Goal: Transaction & Acquisition: Purchase product/service

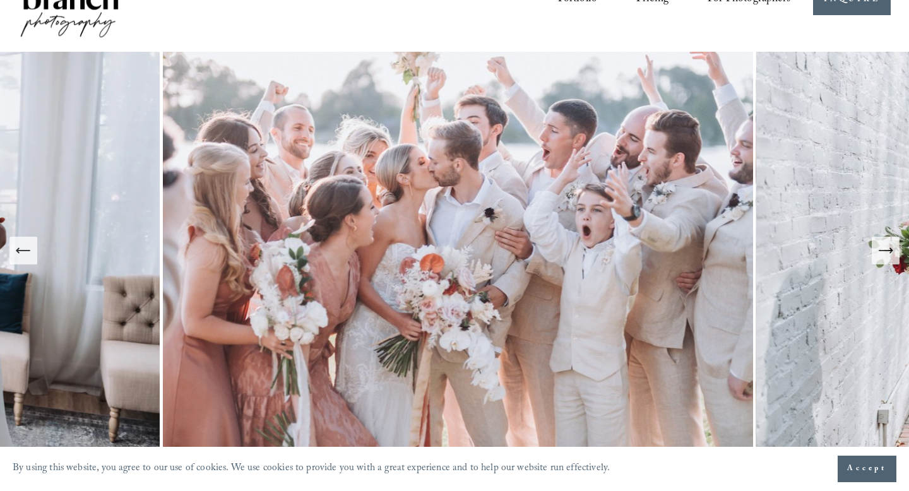
scroll to position [93, 0]
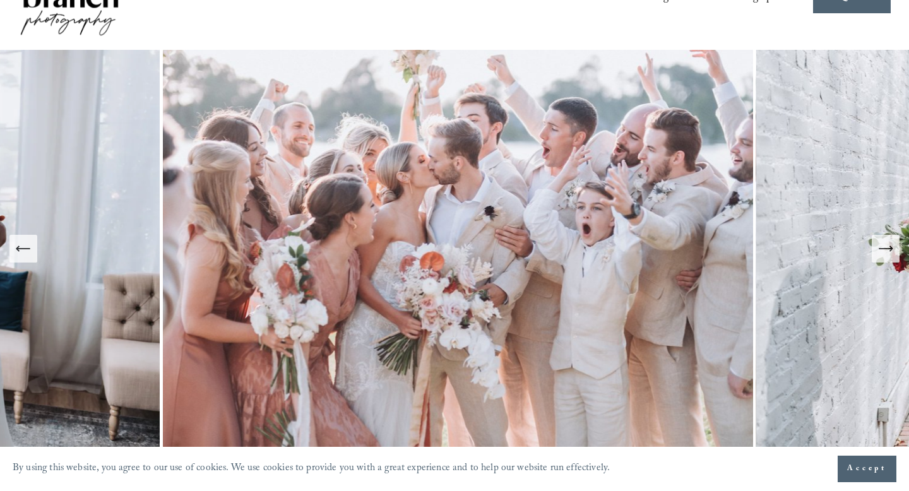
click at [882, 244] on icon "Next Slide" at bounding box center [886, 249] width 18 height 18
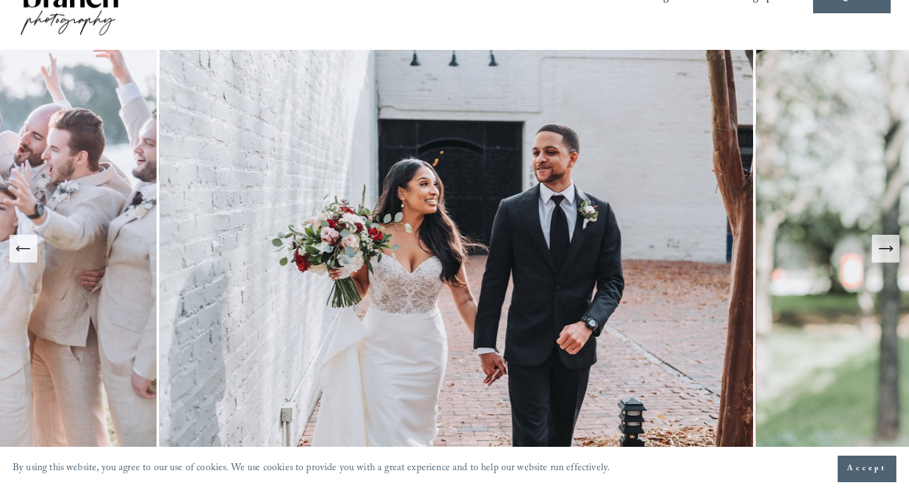
click at [882, 244] on icon "Next Slide" at bounding box center [886, 249] width 18 height 18
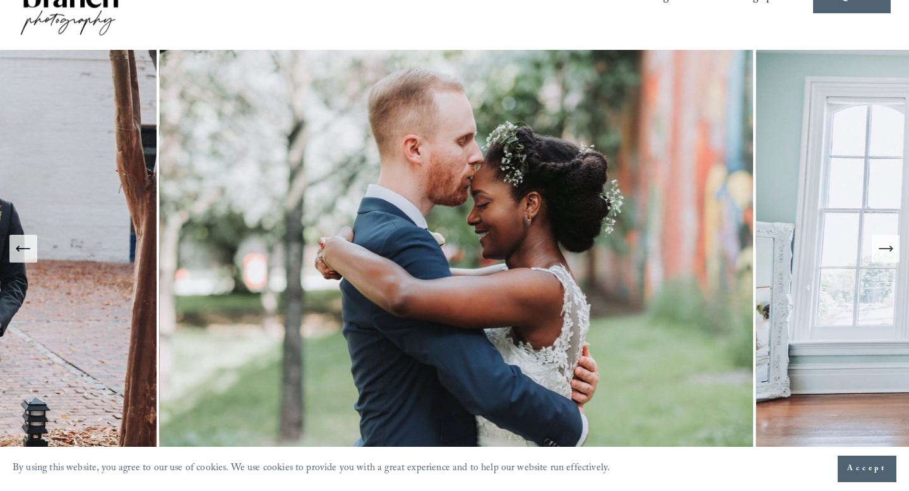
click at [882, 244] on icon "Next Slide" at bounding box center [886, 249] width 18 height 18
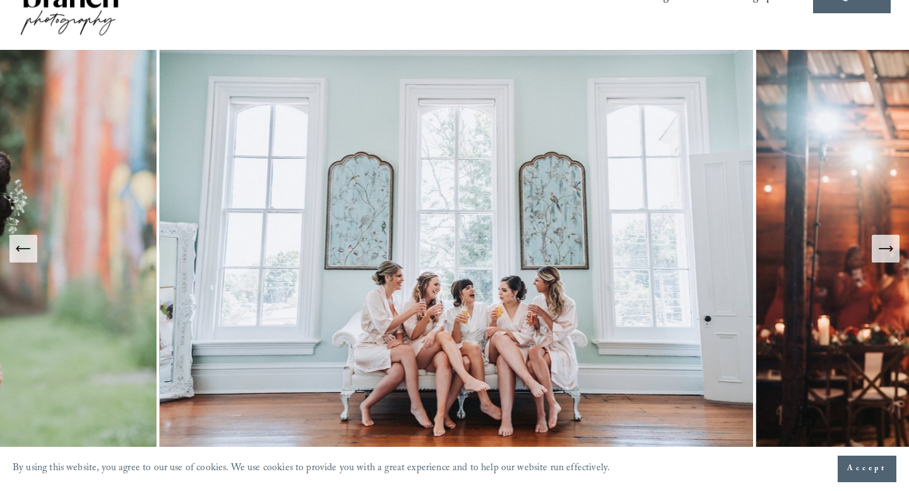
click at [882, 244] on icon "Next Slide" at bounding box center [886, 249] width 18 height 18
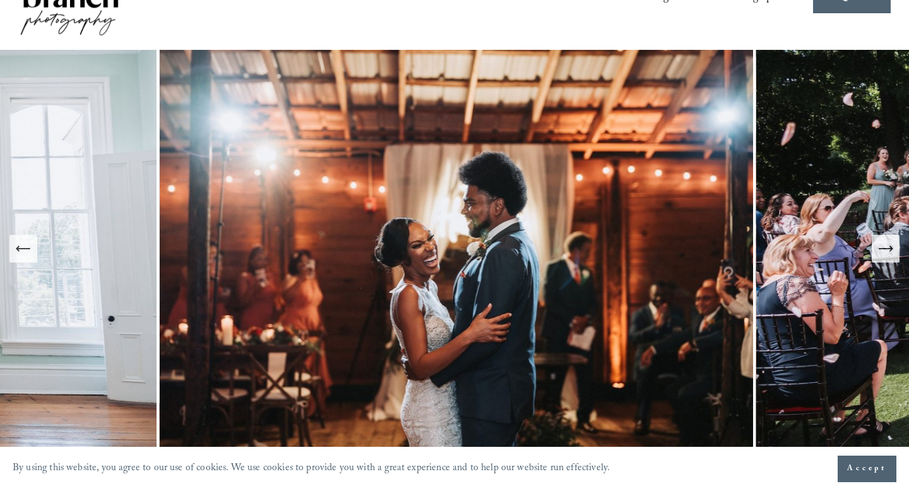
click at [882, 244] on icon "Next Slide" at bounding box center [886, 249] width 18 height 18
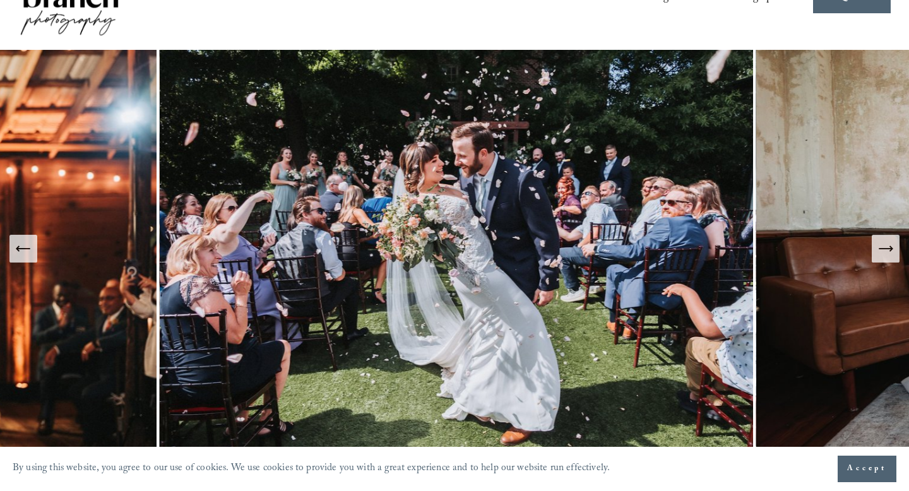
click at [882, 244] on icon "Next Slide" at bounding box center [886, 249] width 18 height 18
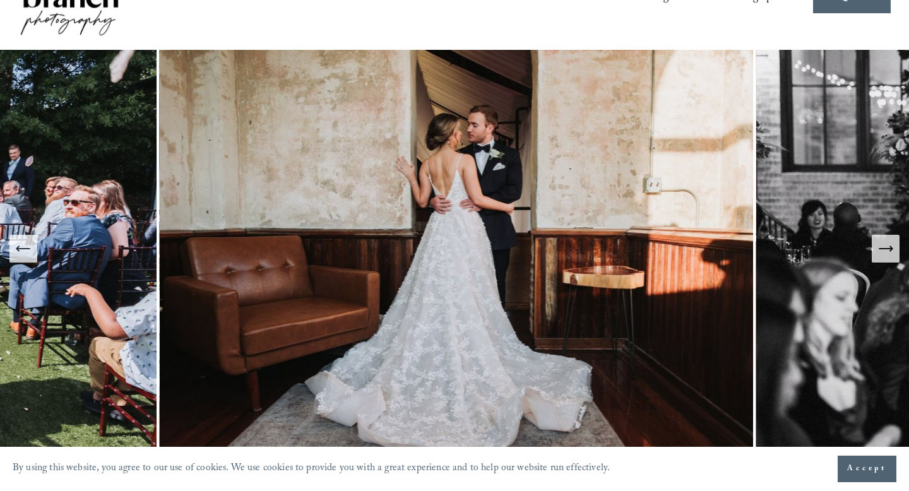
click at [882, 244] on icon "Next Slide" at bounding box center [886, 249] width 18 height 18
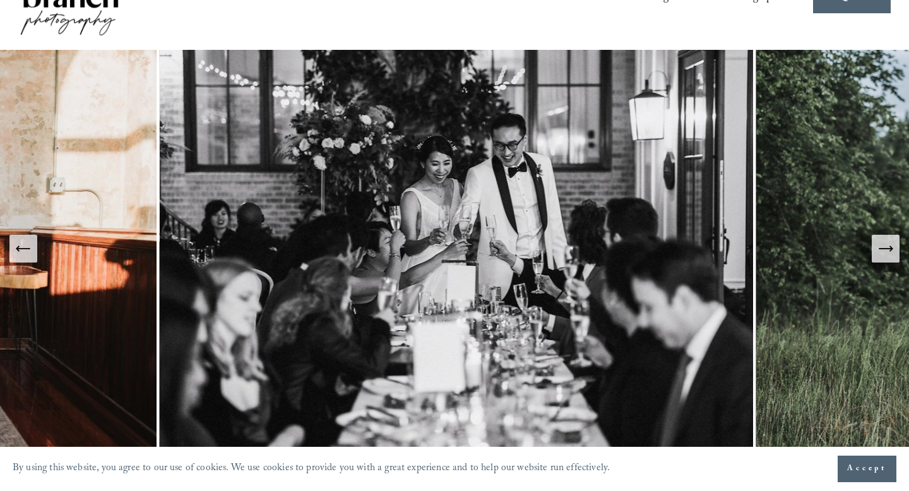
click at [882, 244] on icon "Next Slide" at bounding box center [886, 249] width 18 height 18
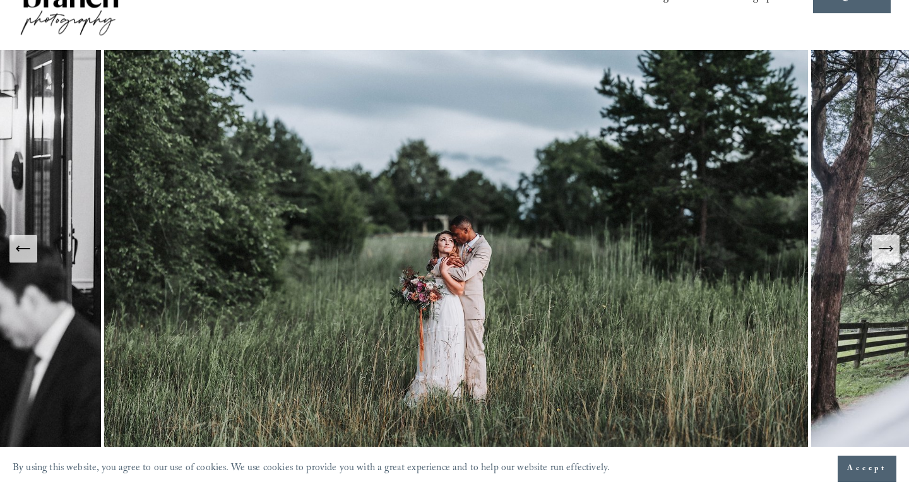
click at [882, 244] on icon "Next Slide" at bounding box center [886, 249] width 18 height 18
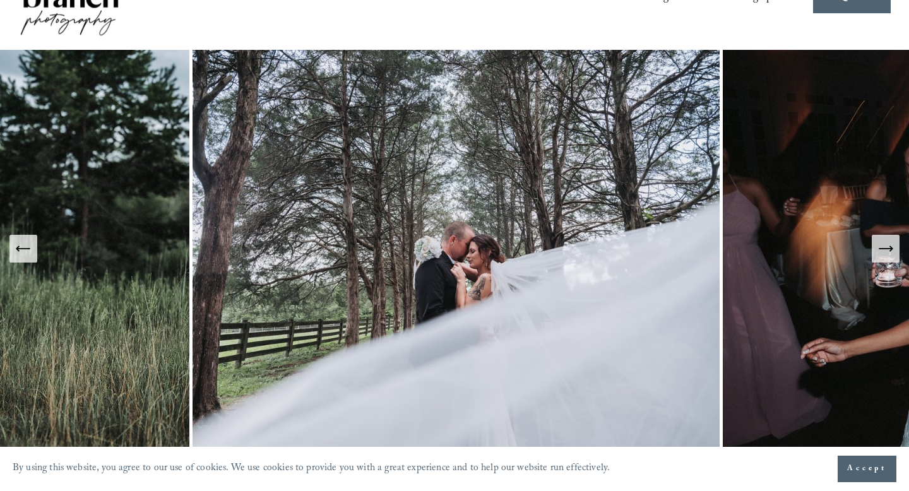
click at [882, 244] on icon "Next Slide" at bounding box center [886, 249] width 18 height 18
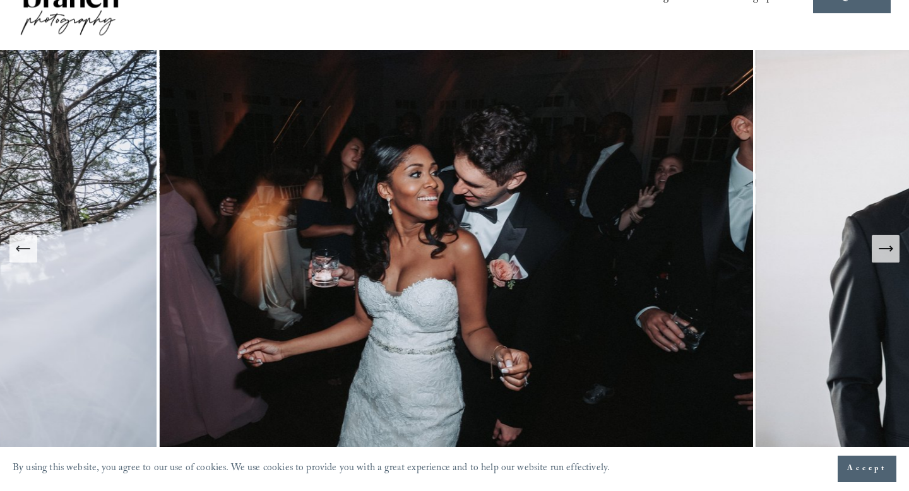
click at [882, 244] on icon "Next Slide" at bounding box center [886, 249] width 18 height 18
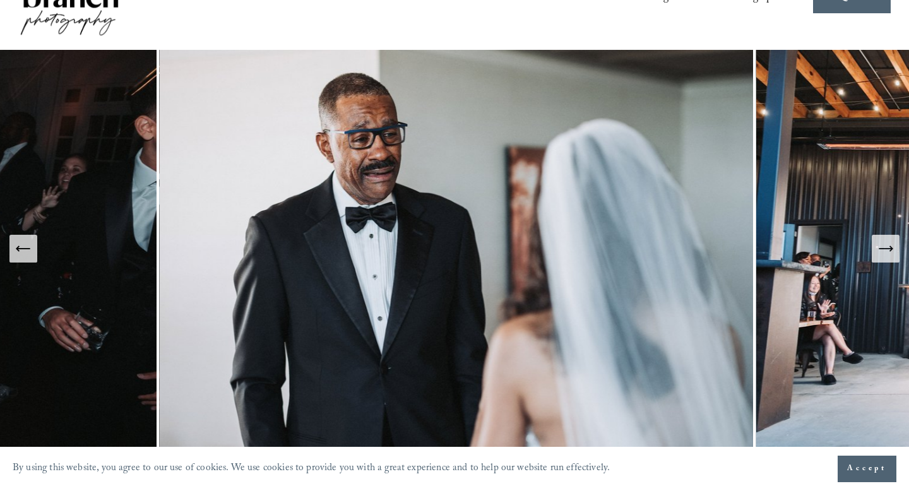
click at [882, 244] on icon "Next Slide" at bounding box center [886, 249] width 18 height 18
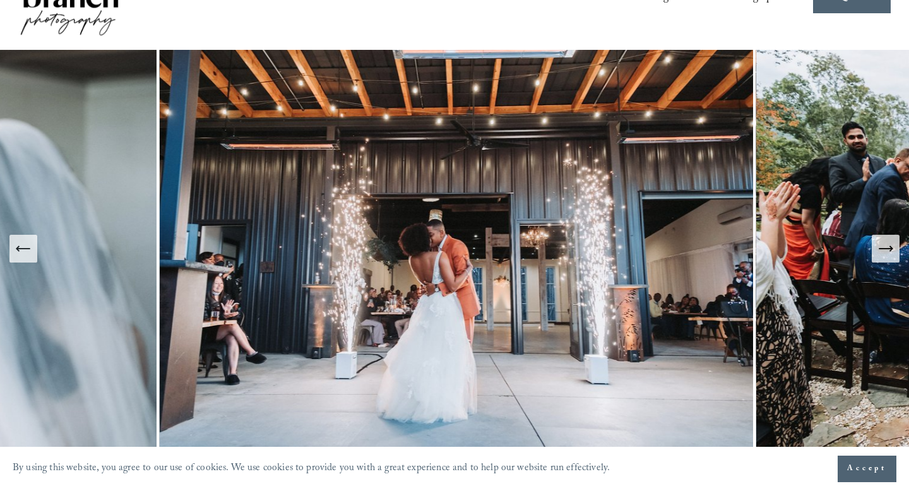
click at [882, 244] on icon "Next Slide" at bounding box center [886, 249] width 18 height 18
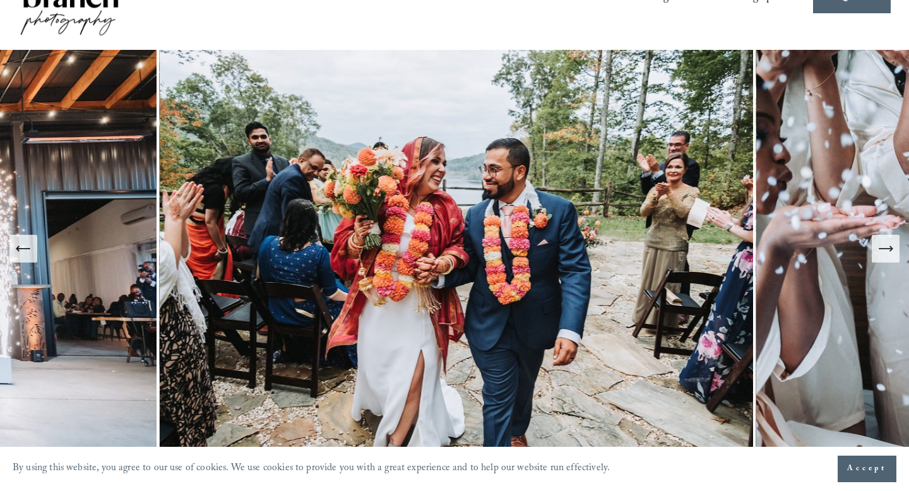
click at [882, 244] on icon "Next Slide" at bounding box center [886, 249] width 18 height 18
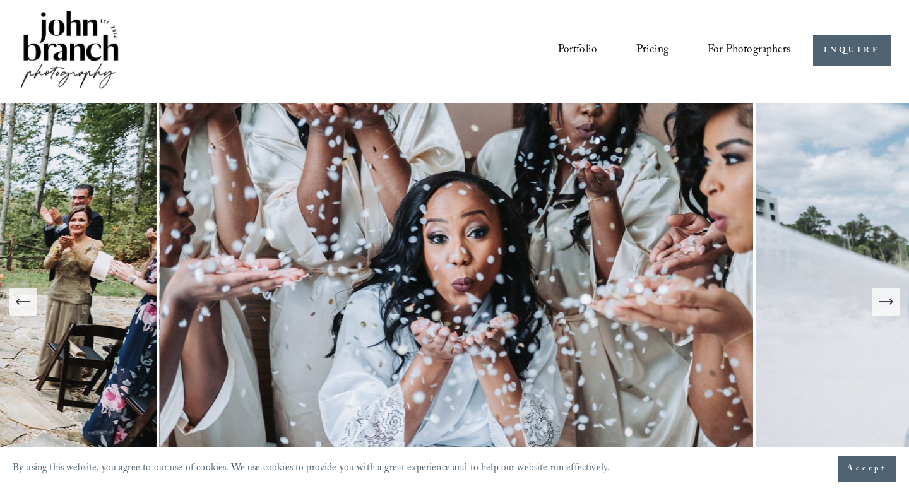
scroll to position [0, 0]
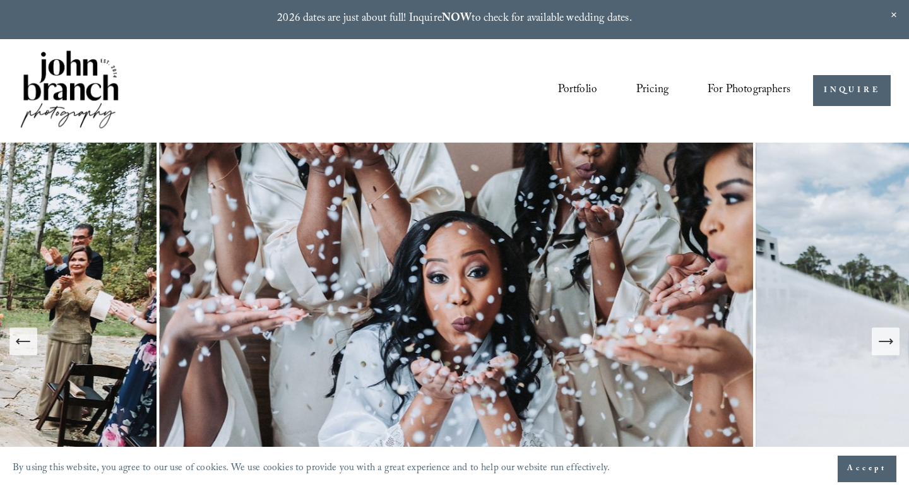
click at [0, 0] on span "Presets" at bounding box center [0, 0] width 0 height 0
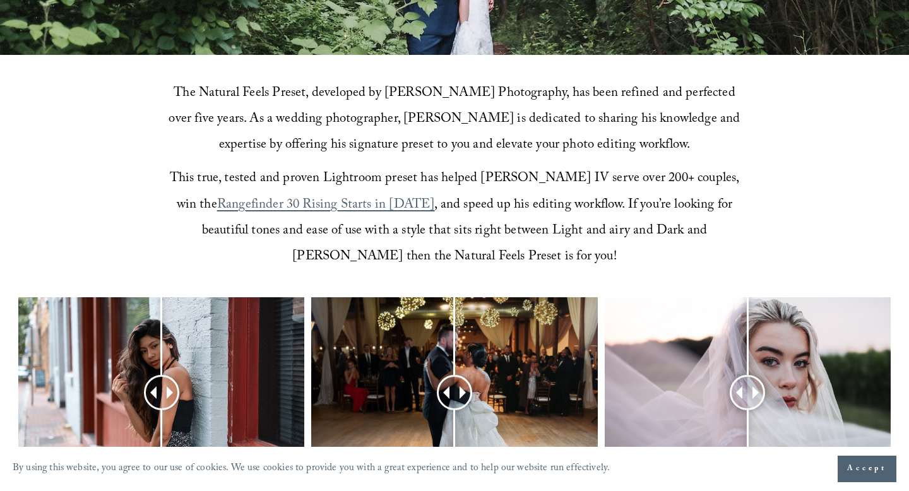
scroll to position [592, 0]
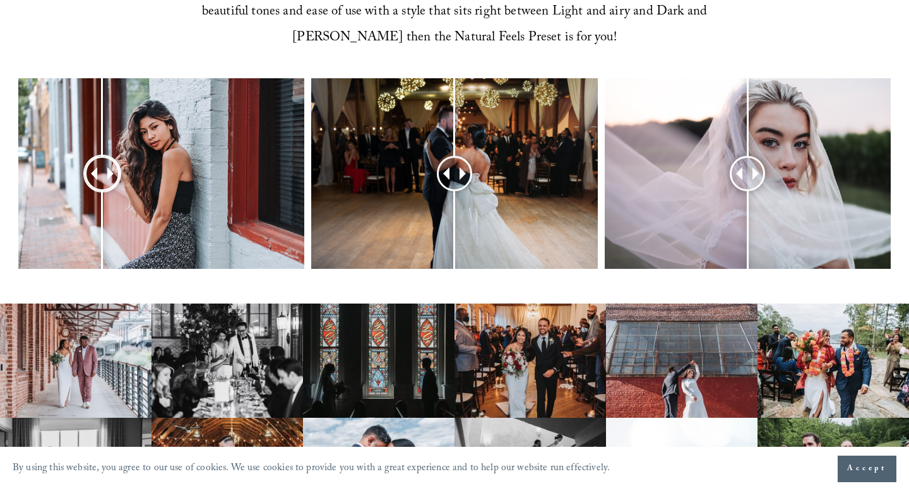
drag, startPoint x: 161, startPoint y: 179, endPoint x: 100, endPoint y: 165, distance: 62.3
click at [100, 165] on div at bounding box center [101, 173] width 33 height 33
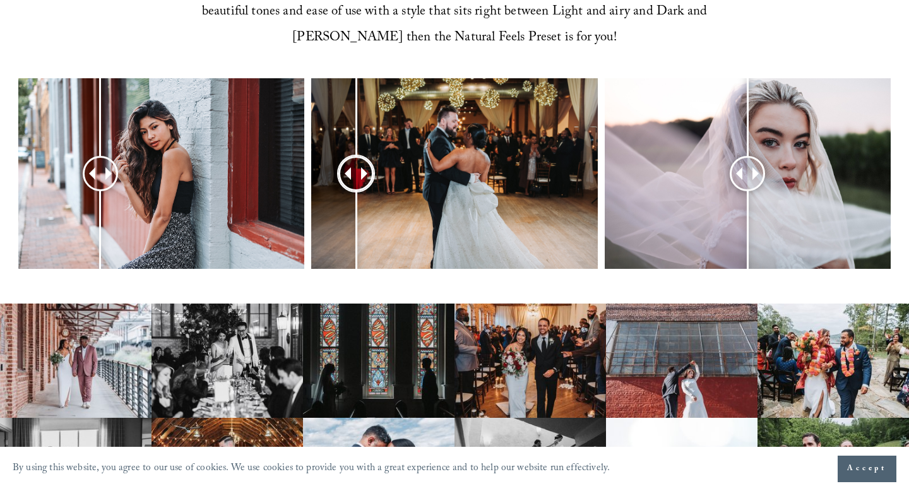
drag, startPoint x: 461, startPoint y: 172, endPoint x: 356, endPoint y: 193, distance: 106.7
click at [356, 191] on div at bounding box center [356, 174] width 34 height 34
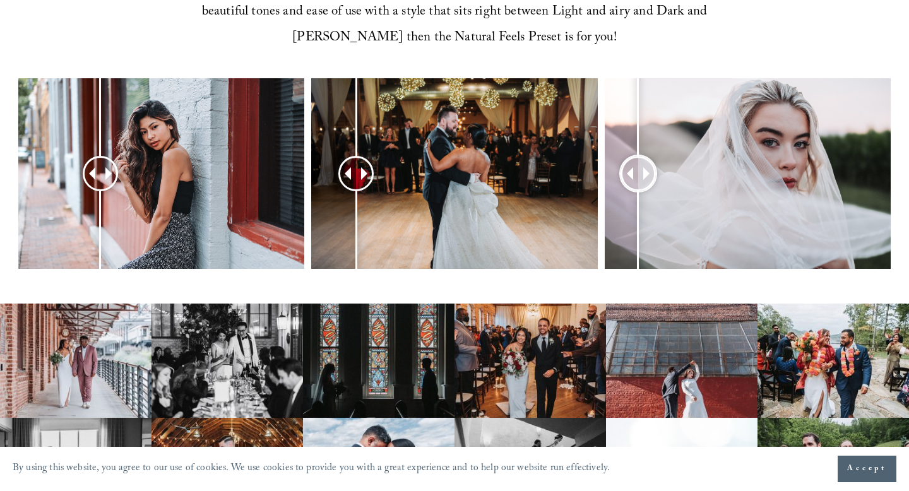
drag, startPoint x: 747, startPoint y: 176, endPoint x: 638, endPoint y: 189, distance: 109.3
click at [638, 189] on div at bounding box center [638, 173] width 35 height 35
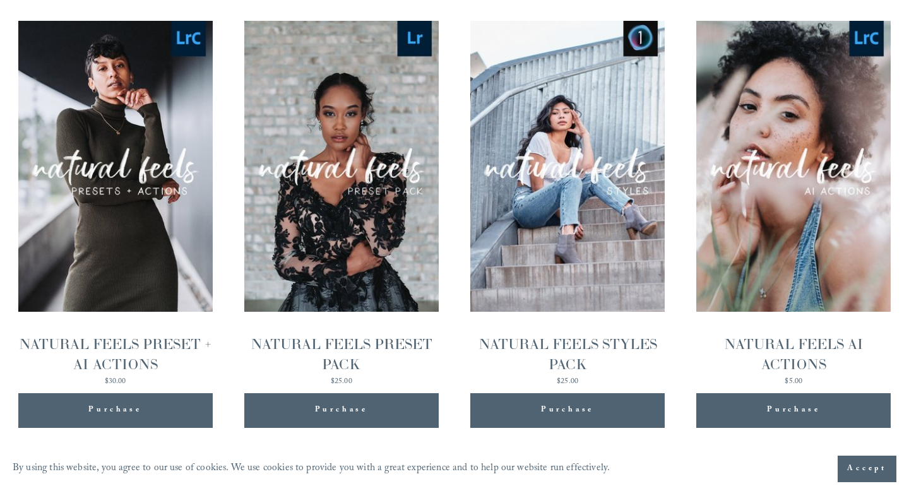
scroll to position [1284, 0]
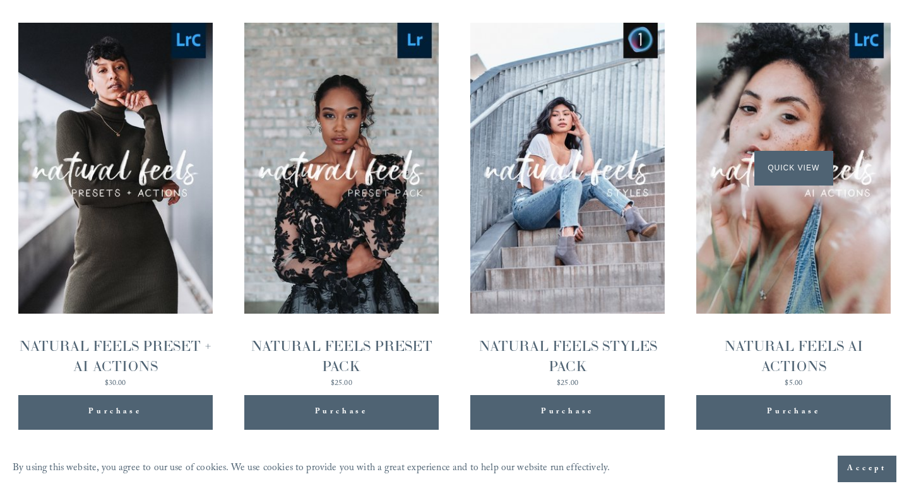
click at [794, 273] on div "Quick View" at bounding box center [793, 169] width 194 height 292
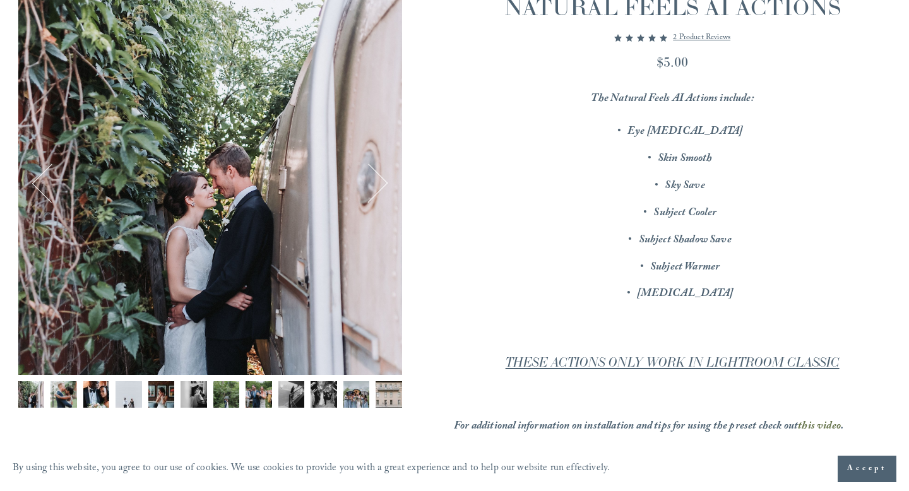
scroll to position [235, 0]
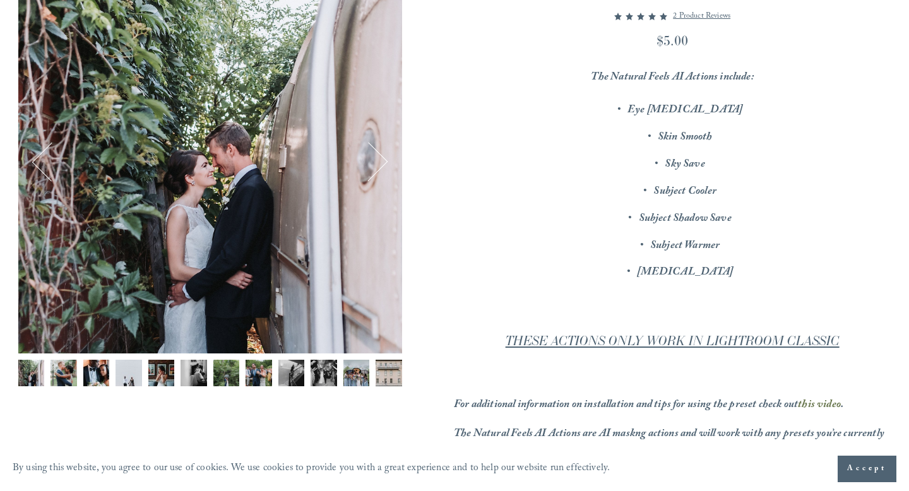
click at [98, 373] on img "Image 3 of 12" at bounding box center [96, 373] width 27 height 27
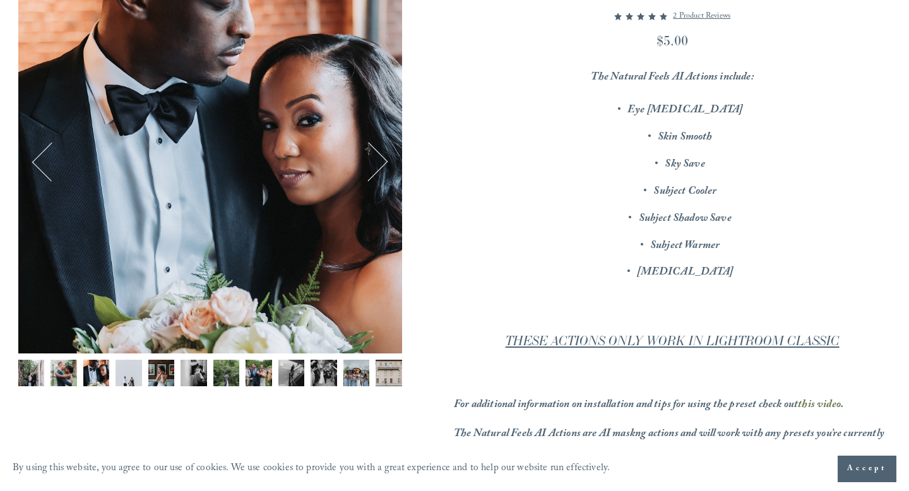
click at [119, 373] on img "Image 4 of 12" at bounding box center [129, 373] width 27 height 27
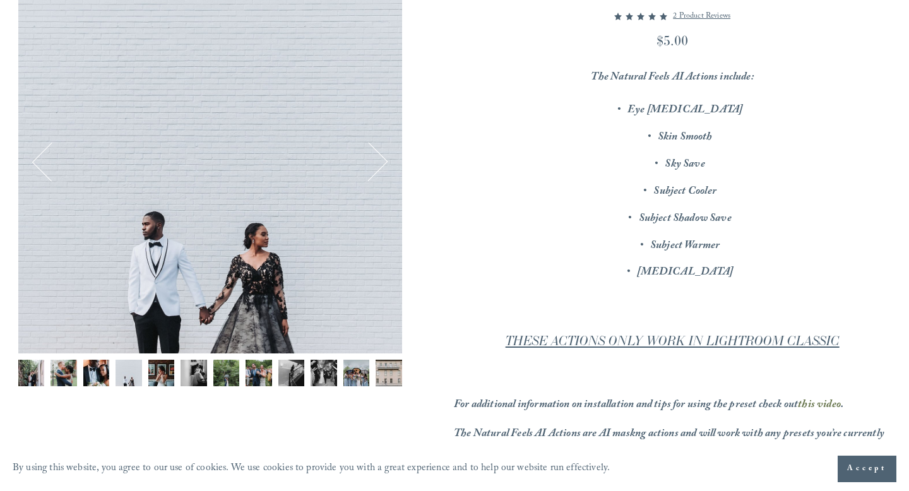
click at [150, 373] on img "Image 5 of 12" at bounding box center [161, 373] width 27 height 27
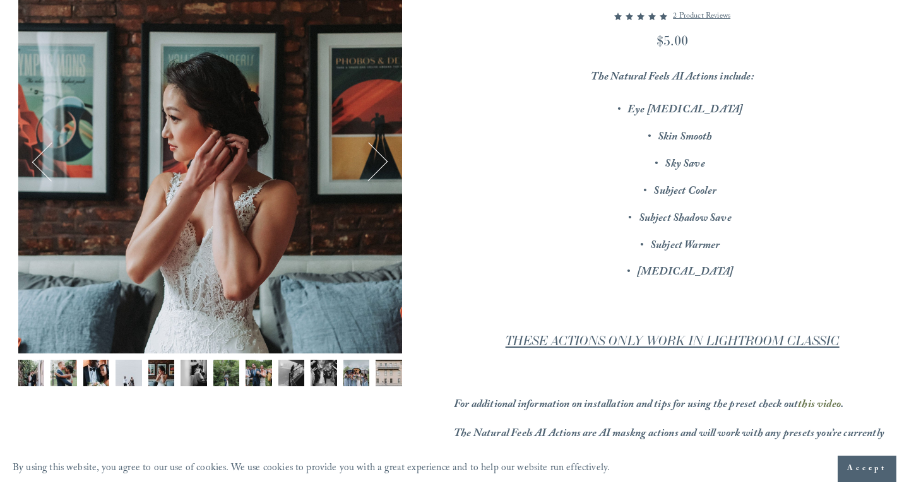
click at [203, 377] on img "Image 6 of 12" at bounding box center [194, 373] width 27 height 27
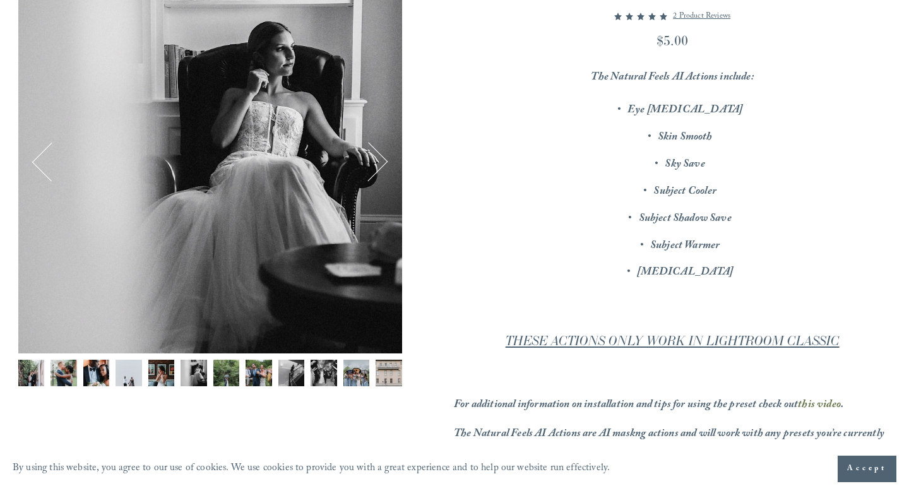
click at [156, 379] on img "Image 5 of 12" at bounding box center [161, 373] width 27 height 27
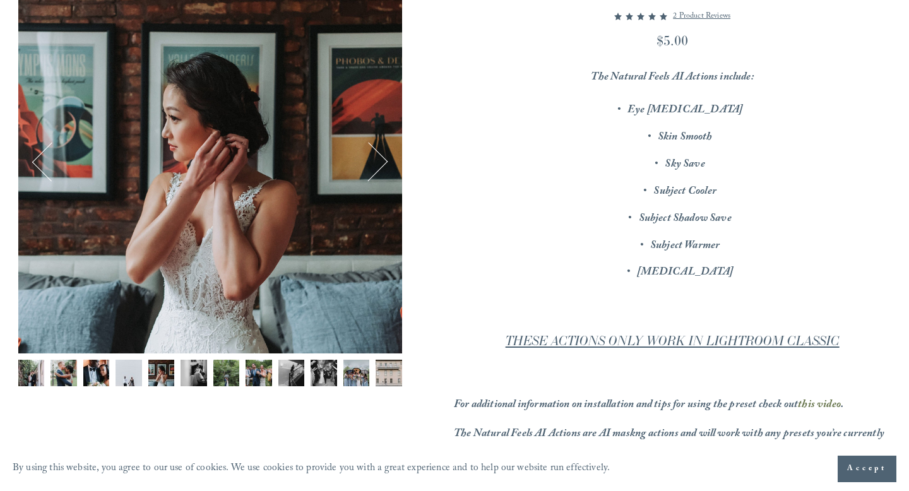
click at [130, 375] on img "Image 4 of 12" at bounding box center [129, 373] width 27 height 27
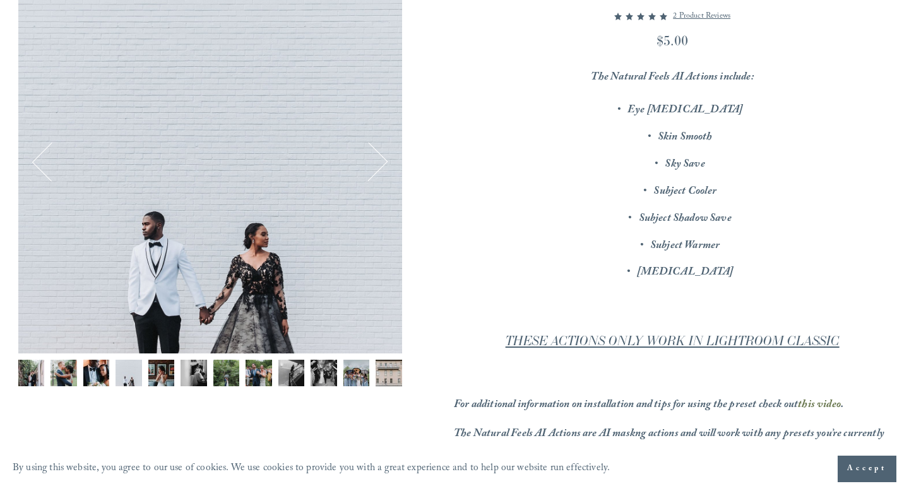
click at [223, 371] on img "Image 7 of 12" at bounding box center [226, 373] width 27 height 27
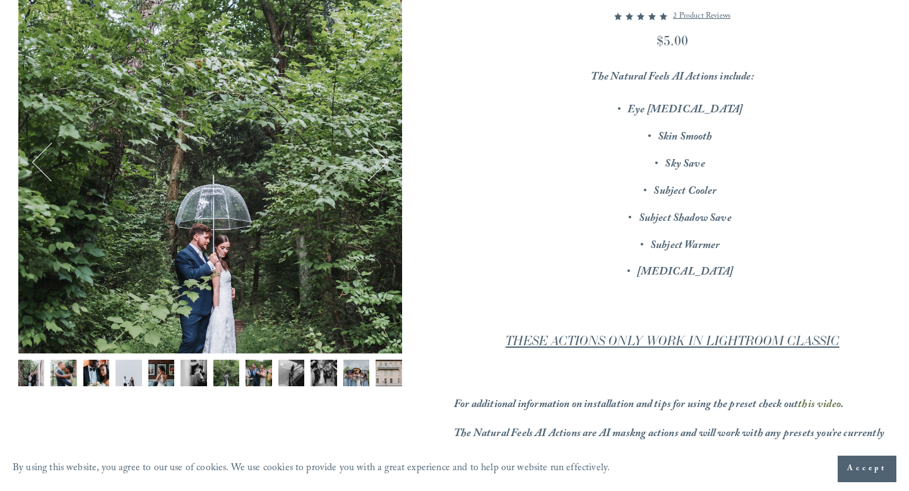
click at [252, 365] on img "Image 8 of 12" at bounding box center [259, 373] width 27 height 27
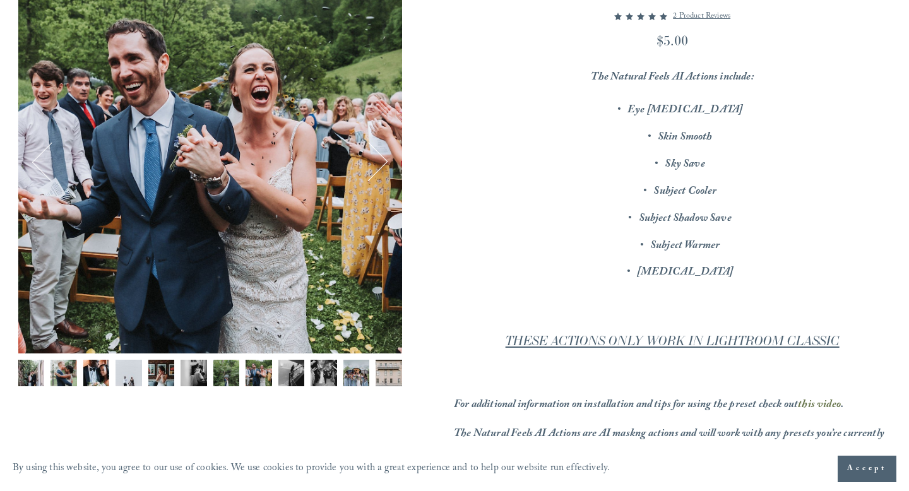
click at [281, 358] on div "8 / 12 Image 1 of 12 Image 2 of 12 Image 3 of 12" at bounding box center [210, 206] width 384 height 473
click at [323, 366] on img "Image 10 of 12" at bounding box center [324, 373] width 27 height 27
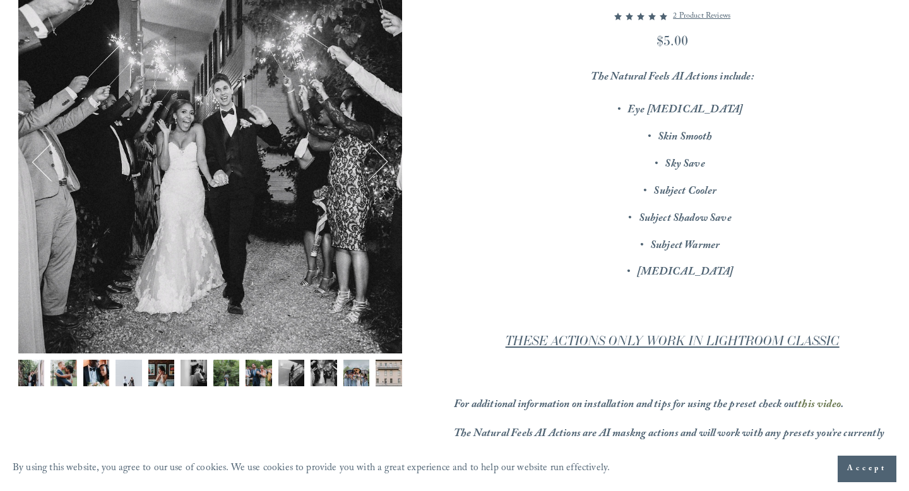
click at [354, 371] on img "Image 11 of 12" at bounding box center [356, 373] width 27 height 27
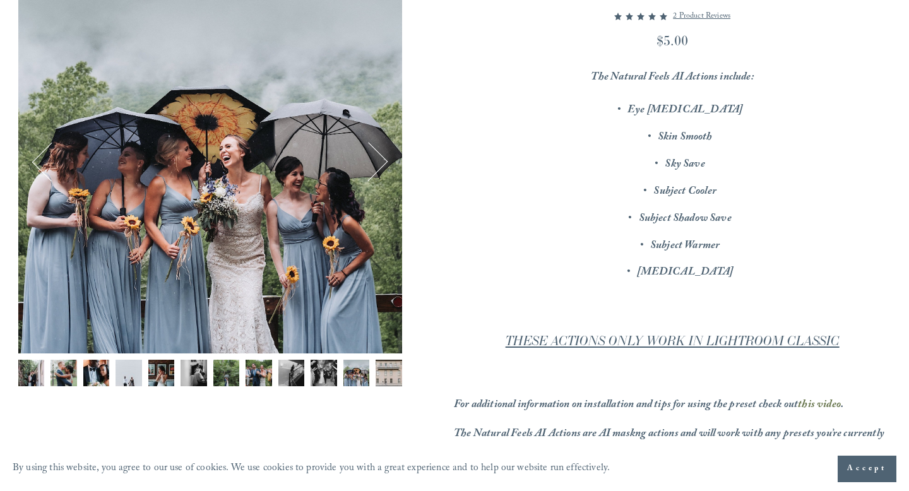
click at [368, 372] on img "Image 11 of 12" at bounding box center [356, 373] width 27 height 27
click at [380, 374] on img "Image 12 of 12" at bounding box center [389, 373] width 27 height 27
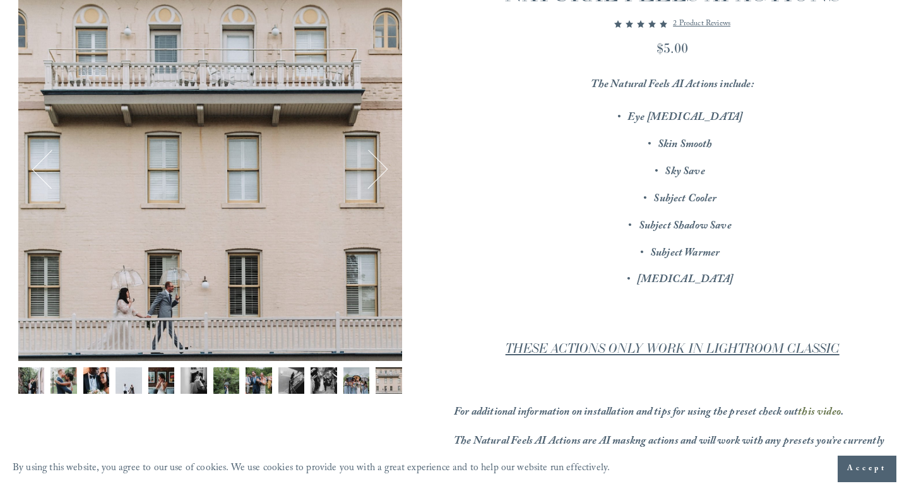
scroll to position [0, 0]
